Goal: Use online tool/utility: Utilize a website feature to perform a specific function

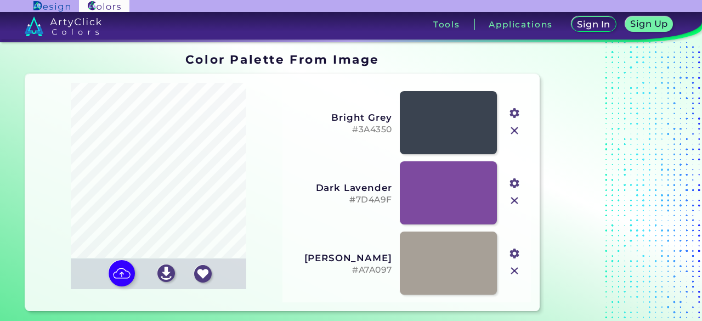
click at [514, 112] on input "#3a4350" at bounding box center [513, 112] width 14 height 14
click at [614, 90] on div at bounding box center [612, 181] width 137 height 267
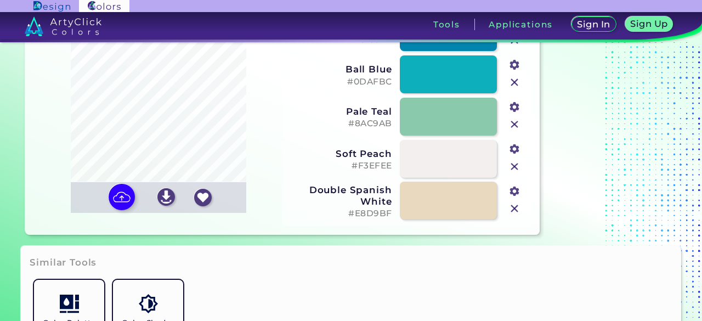
scroll to position [77, 0]
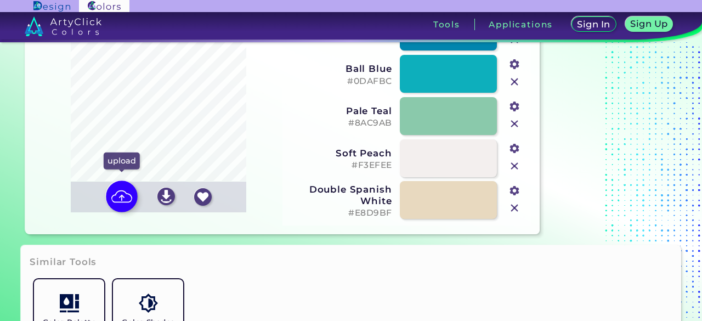
click at [123, 205] on img at bounding box center [122, 197] width 32 height 32
click at [0, 0] on input "file" at bounding box center [0, 0] width 0 height 0
type input "#e8cf92"
type input "#bfc570"
type input "#612b44"
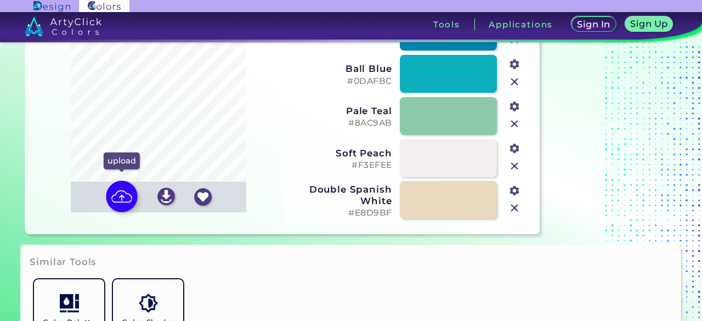
type input "#9d4e91"
type input "#eee8a7"
type input "#b19968"
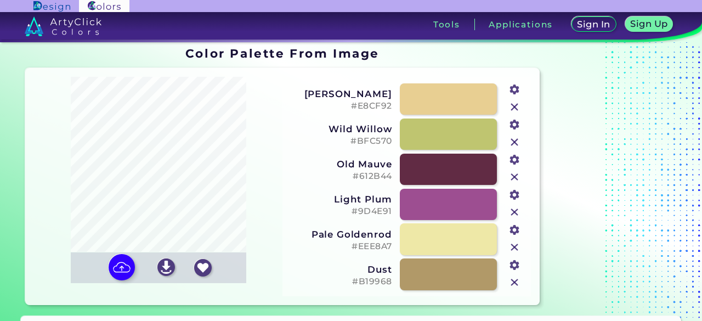
scroll to position [5, 0]
